Goal: Check status

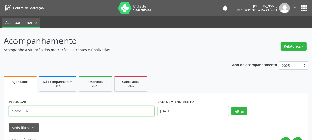
click at [32, 112] on input "text" at bounding box center [82, 111] width 146 height 10
type input "7098020784847794"
click at [231, 107] on button "Filtrar" at bounding box center [239, 111] width 16 height 9
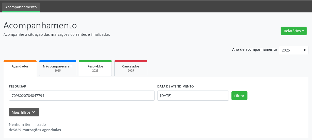
scroll to position [16, 0]
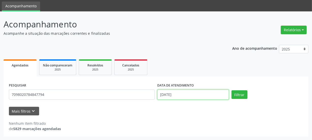
drag, startPoint x: 175, startPoint y: 95, endPoint x: 180, endPoint y: 96, distance: 5.6
click at [175, 95] on input "[DATE]" at bounding box center [193, 95] width 72 height 10
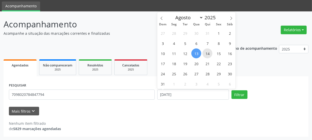
click at [204, 55] on span "14" at bounding box center [207, 53] width 10 height 10
type input "[DATE]"
click at [206, 55] on span "14" at bounding box center [207, 53] width 10 height 10
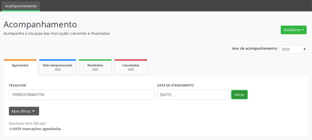
click at [241, 94] on button "Filtrar" at bounding box center [239, 94] width 16 height 9
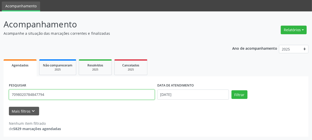
drag, startPoint x: 61, startPoint y: 96, endPoint x: 0, endPoint y: 99, distance: 61.0
click at [0, 98] on div "Acompanhamento Acompanhe a situação das marcações correntes e finalizadas Relat…" at bounding box center [156, 75] width 312 height 129
type input ","
type input "[PERSON_NAME]"
click at [231, 90] on button "Filtrar" at bounding box center [239, 94] width 16 height 9
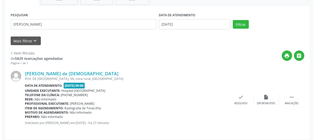
scroll to position [89, 0]
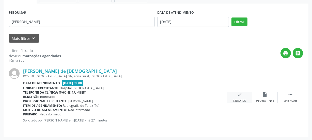
click at [231, 94] on div "check Resolvido" at bounding box center [239, 97] width 25 height 11
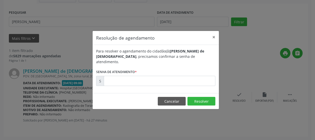
click at [161, 71] on form "Para resolver o agendamento do cidadão(ã) [PERSON_NAME] de [DEMOGRAPHIC_DATA] ,…" at bounding box center [155, 67] width 119 height 38
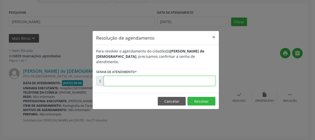
click at [162, 78] on input "text" at bounding box center [160, 81] width 112 height 10
type input "00171536"
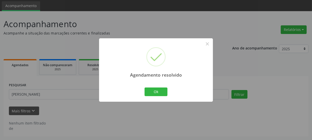
scroll to position [16, 0]
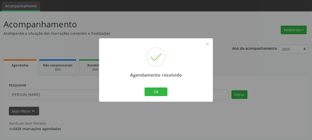
click at [171, 91] on div "Agendamento resolvido × Ok Cancel" at bounding box center [156, 69] width 114 height 63
click at [157, 92] on button "Ok" at bounding box center [155, 92] width 23 height 9
